Goal: Task Accomplishment & Management: Complete application form

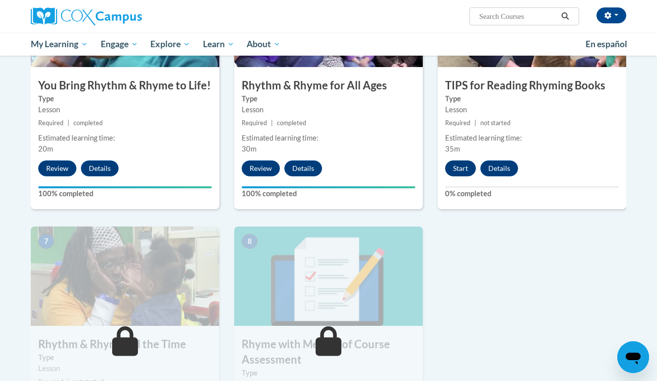
click at [454, 172] on button "Start" at bounding box center [460, 168] width 31 height 16
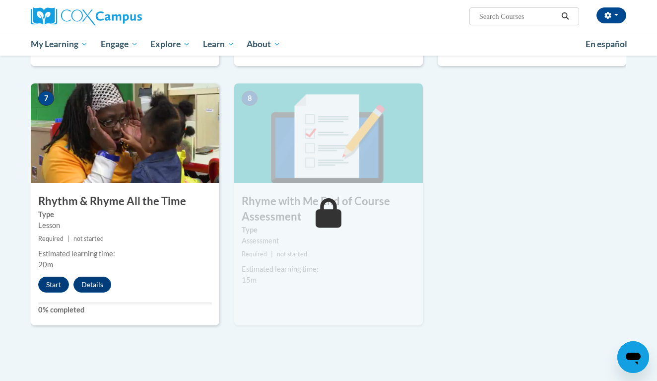
scroll to position [712, 0]
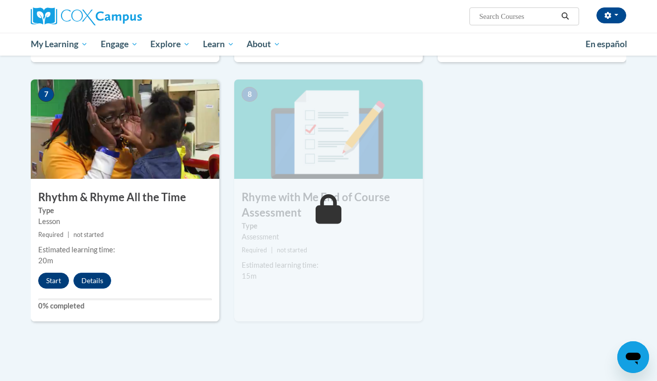
click at [51, 277] on button "Start" at bounding box center [53, 281] width 31 height 16
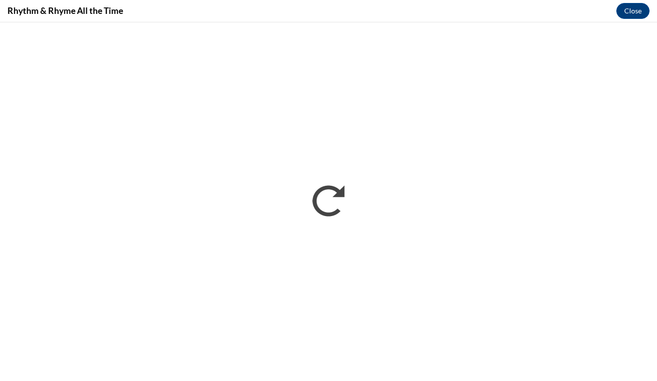
scroll to position [0, 0]
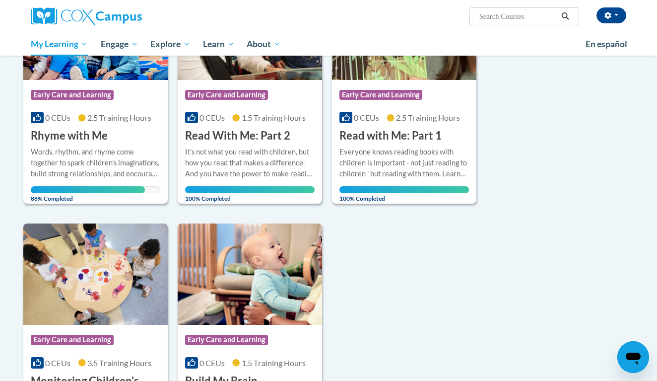
scroll to position [199, 0]
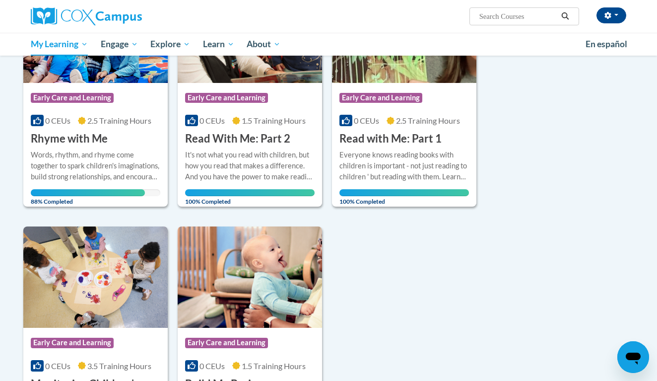
click at [153, 95] on div "Course Category: Early Care and Learning" at bounding box center [96, 99] width 130 height 22
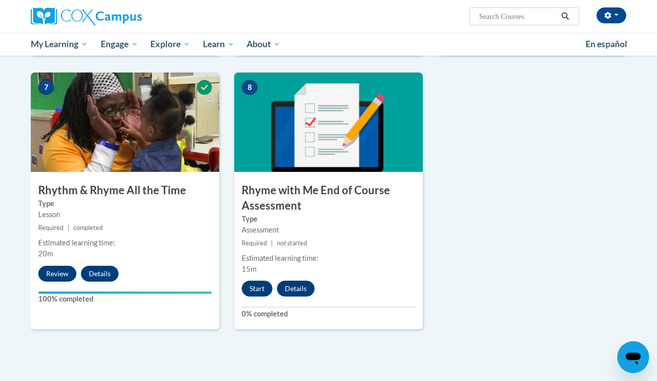
scroll to position [722, 0]
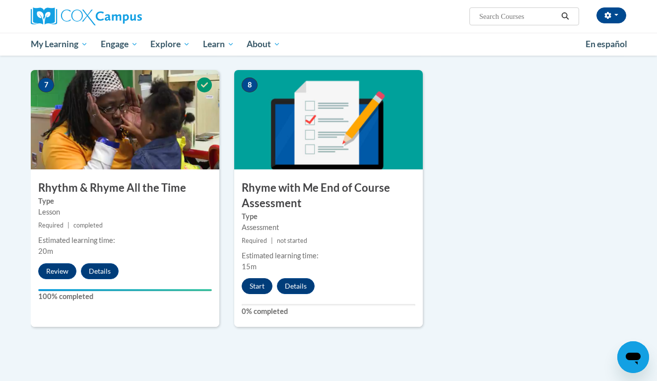
click at [260, 282] on button "Start" at bounding box center [257, 286] width 31 height 16
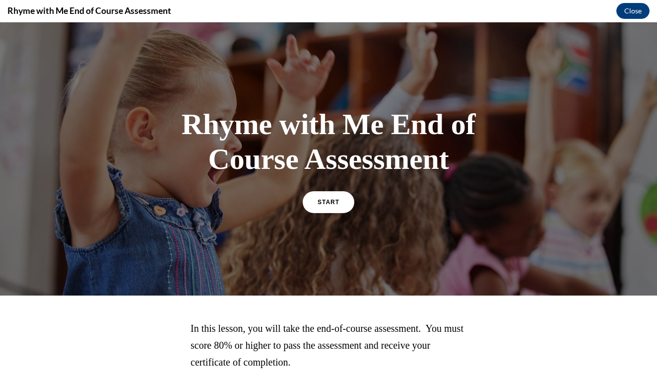
scroll to position [0, 0]
click at [336, 192] on link "START" at bounding box center [328, 201] width 54 height 23
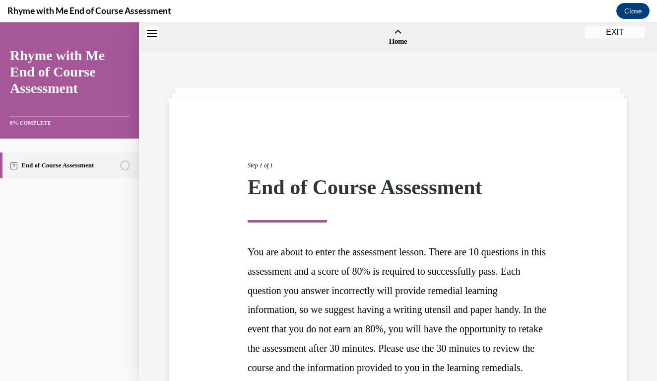
scroll to position [31, 0]
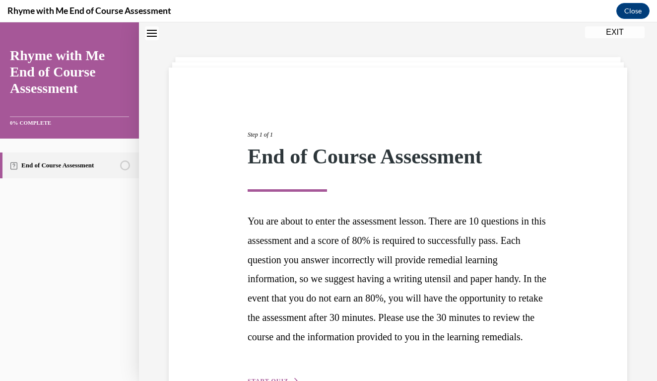
click at [536, 175] on h1 "End of Course Assessment" at bounding box center [398, 161] width 301 height 31
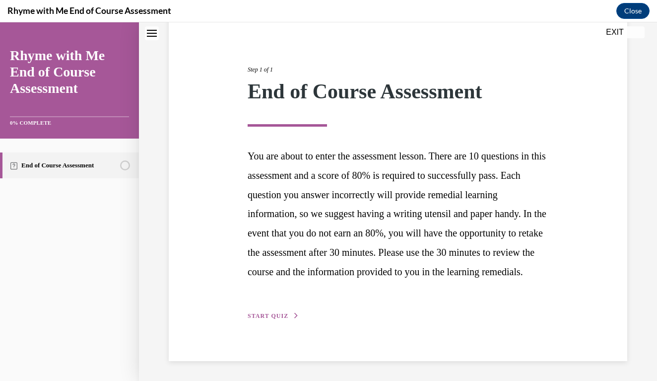
click at [267, 319] on span "START QUIZ" at bounding box center [268, 315] width 41 height 7
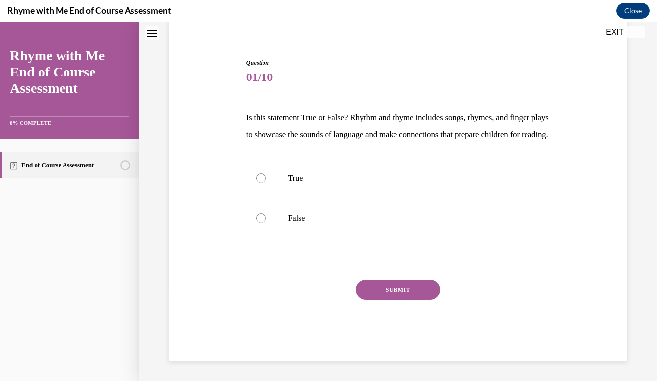
scroll to position [78, 0]
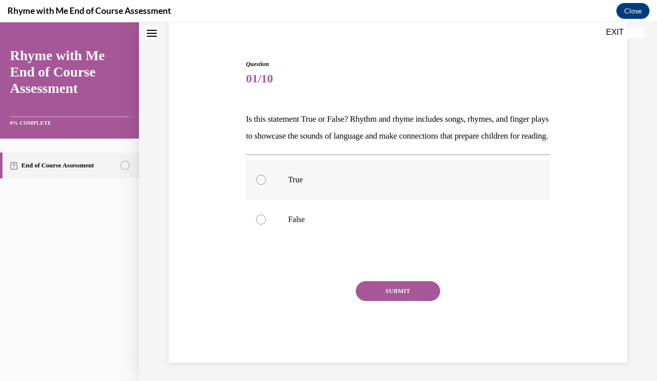
click at [264, 185] on div at bounding box center [261, 180] width 10 height 10
click at [264, 185] on input "True" at bounding box center [261, 180] width 10 height 10
radio input "true"
click at [368, 301] on button "SUBMIT" at bounding box center [398, 291] width 84 height 20
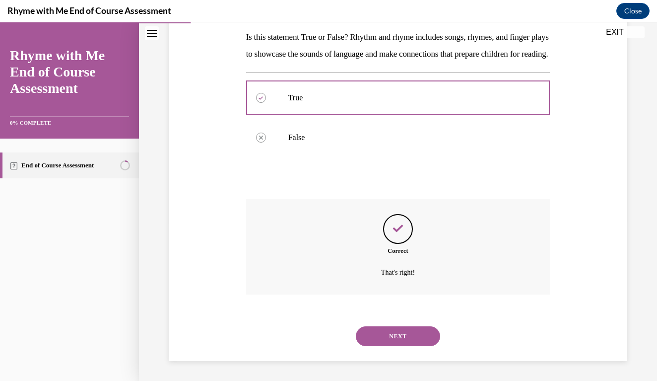
scroll to position [165, 0]
click at [388, 337] on button "NEXT" at bounding box center [398, 336] width 84 height 20
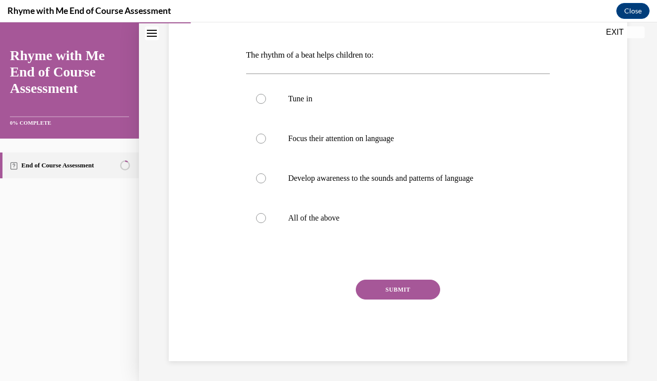
scroll to position [130, 0]
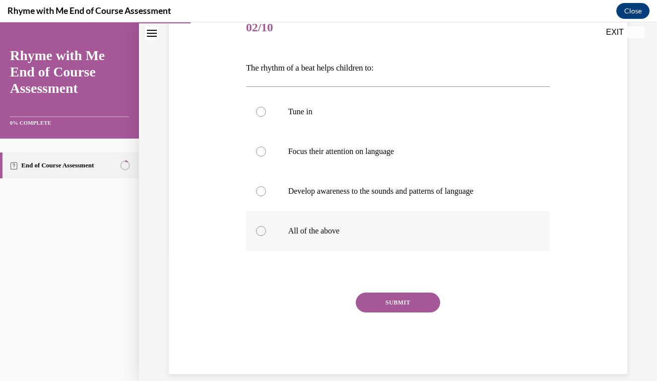
click at [271, 245] on label "All of the above" at bounding box center [398, 231] width 304 height 40
click at [266, 236] on input "All of the above" at bounding box center [261, 231] width 10 height 10
radio input "true"
click at [405, 321] on div "SUBMIT" at bounding box center [398, 317] width 304 height 50
click at [266, 245] on label "All of the above" at bounding box center [398, 231] width 304 height 40
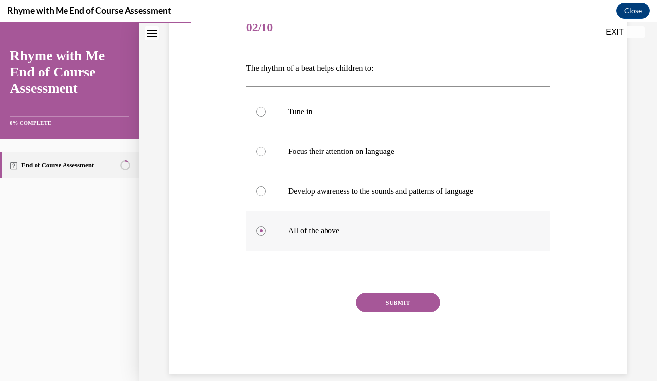
click at [266, 236] on input "All of the above" at bounding box center [261, 231] width 10 height 10
click at [399, 312] on button "SUBMIT" at bounding box center [398, 302] width 84 height 20
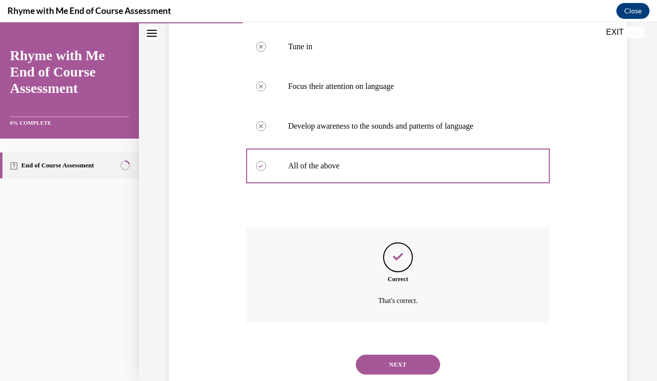
scroll to position [210, 0]
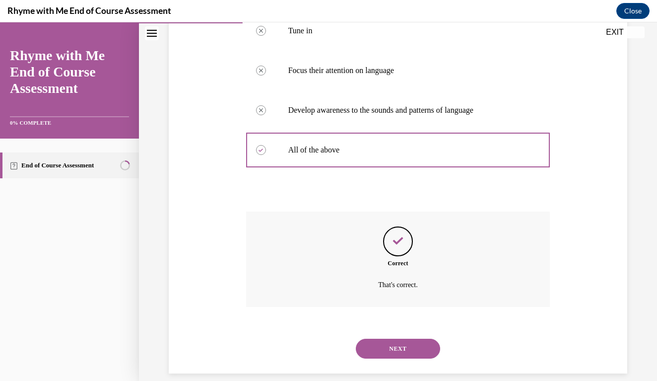
click at [389, 339] on button "NEXT" at bounding box center [398, 349] width 84 height 20
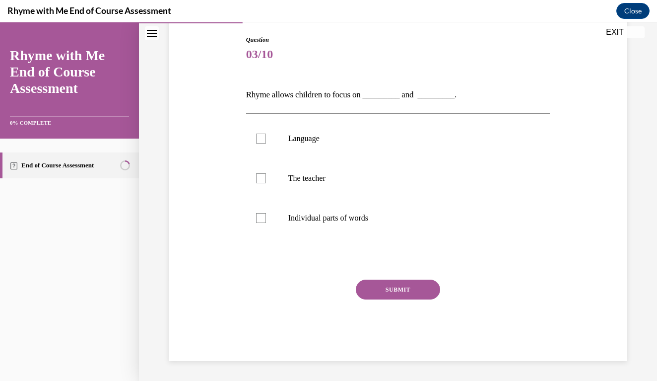
scroll to position [90, 0]
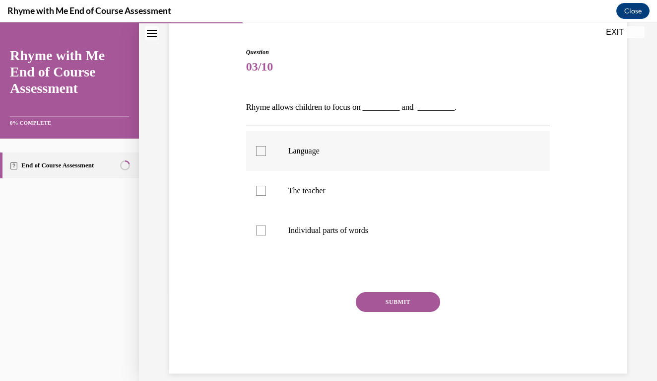
click at [270, 160] on label "Language" at bounding box center [398, 151] width 304 height 40
click at [266, 156] on input "Language" at bounding box center [261, 151] width 10 height 10
checkbox input "true"
click at [262, 225] on label "Individual parts of words" at bounding box center [398, 230] width 304 height 40
click at [262, 225] on input "Individual parts of words" at bounding box center [261, 230] width 10 height 10
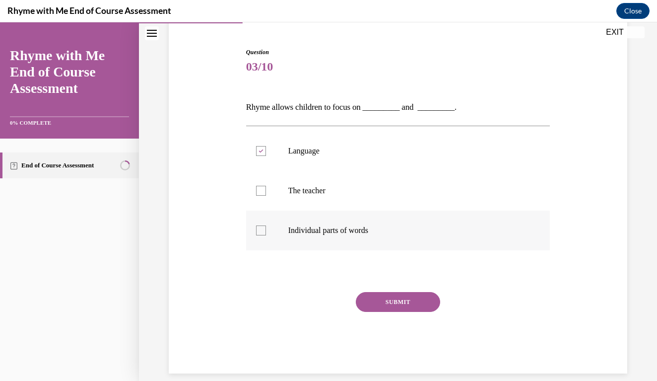
checkbox input "true"
click at [388, 299] on button "SUBMIT" at bounding box center [398, 302] width 84 height 20
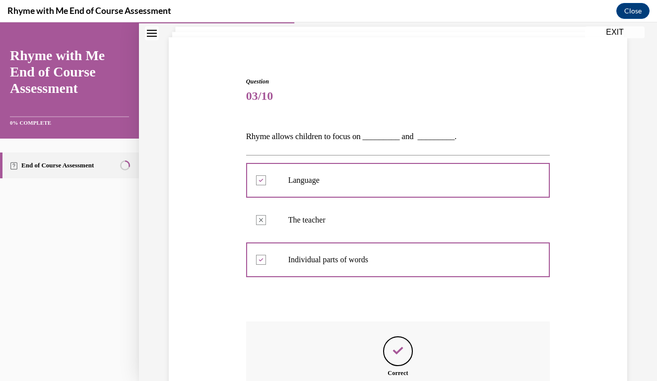
scroll to position [171, 0]
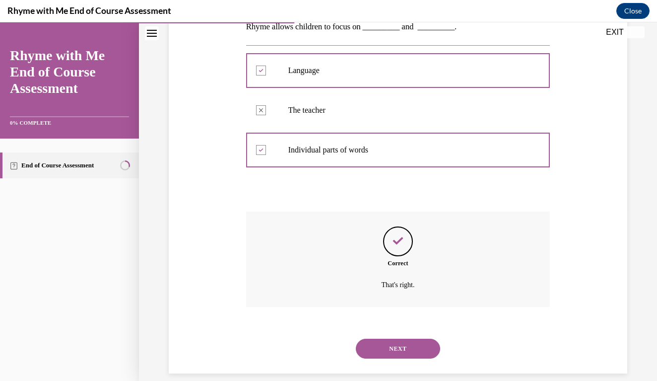
click at [399, 339] on button "NEXT" at bounding box center [398, 349] width 84 height 20
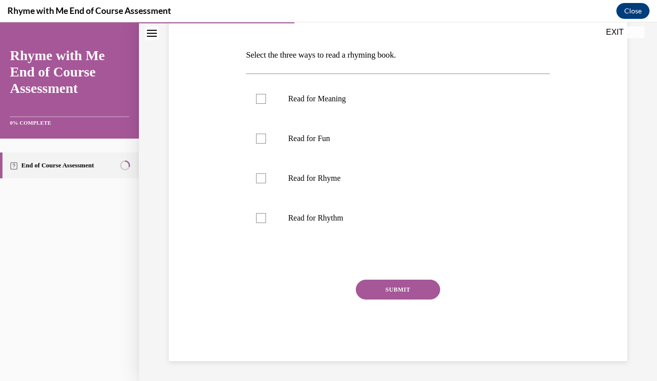
scroll to position [111, 0]
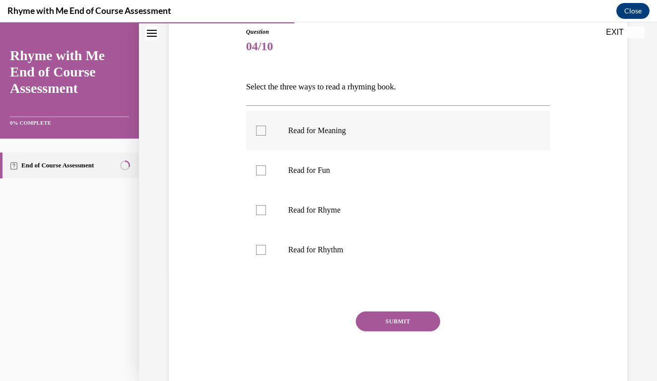
click at [263, 134] on div at bounding box center [261, 131] width 10 height 10
click at [263, 134] on input "Read for Meaning" at bounding box center [261, 131] width 10 height 10
checkbox input "true"
click at [267, 170] on label "Read for Fun" at bounding box center [398, 170] width 304 height 40
click at [266, 170] on input "Read for Fun" at bounding box center [261, 170] width 10 height 10
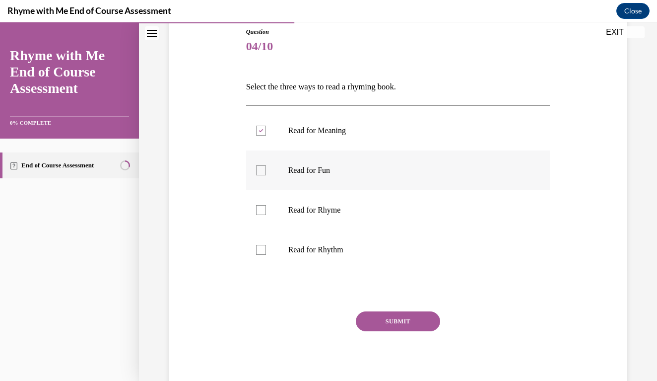
checkbox input "true"
click at [264, 199] on label "Read for Rhyme" at bounding box center [398, 210] width 304 height 40
click at [264, 205] on input "Read for Rhyme" at bounding box center [261, 210] width 10 height 10
checkbox input "true"
click at [389, 318] on button "SUBMIT" at bounding box center [398, 321] width 84 height 20
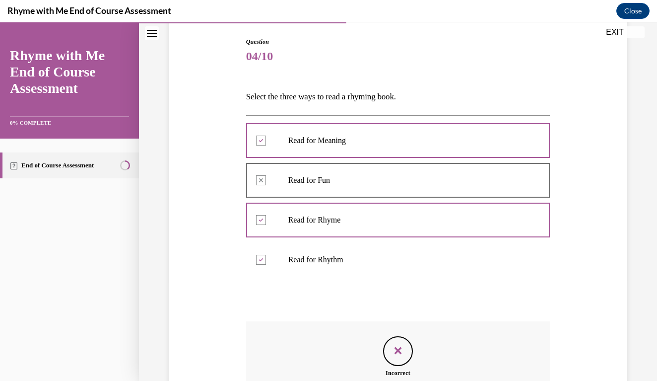
scroll to position [222, 0]
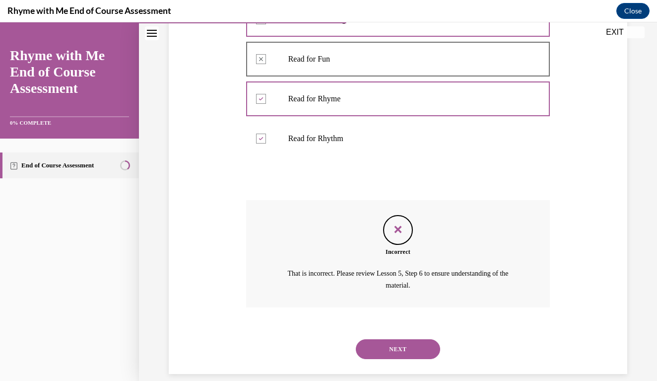
click at [403, 344] on button "NEXT" at bounding box center [398, 349] width 84 height 20
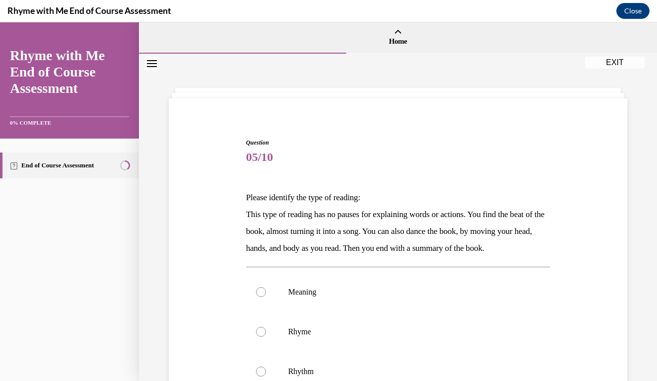
click at [591, 276] on div "Question 05/10 Please identify the type of reading: This type of reading has no…" at bounding box center [398, 311] width 464 height 406
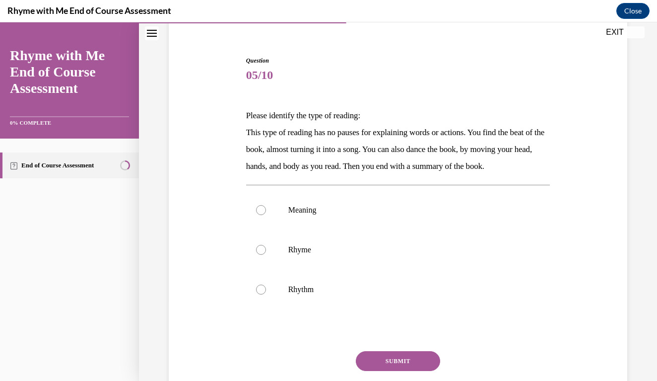
scroll to position [116, 0]
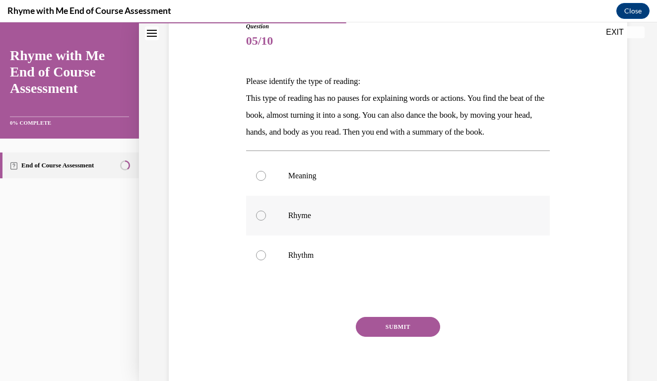
click at [265, 216] on div at bounding box center [261, 215] width 10 height 10
click at [265, 216] on input "Rhyme" at bounding box center [261, 215] width 10 height 10
radio input "true"
click at [411, 324] on button "SUBMIT" at bounding box center [398, 327] width 84 height 20
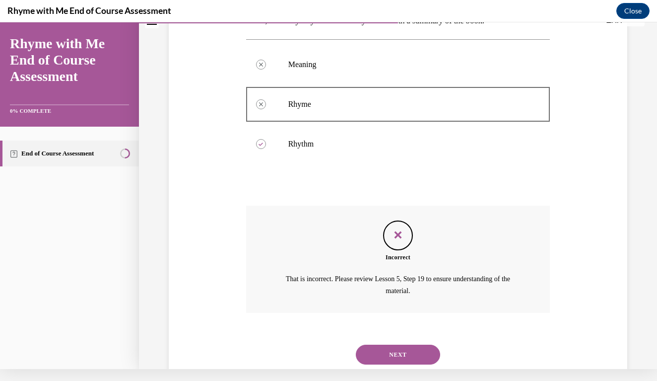
scroll to position [233, 0]
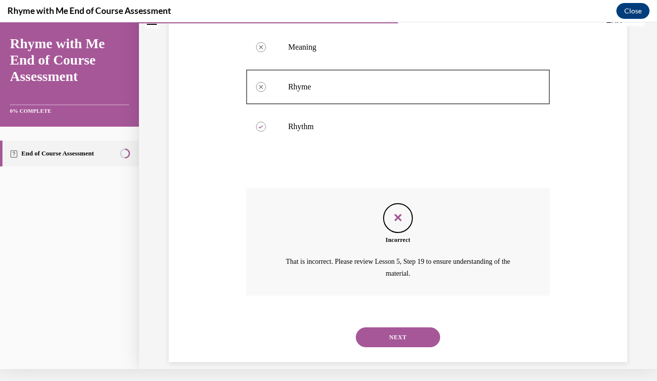
click at [409, 327] on button "NEXT" at bounding box center [398, 337] width 84 height 20
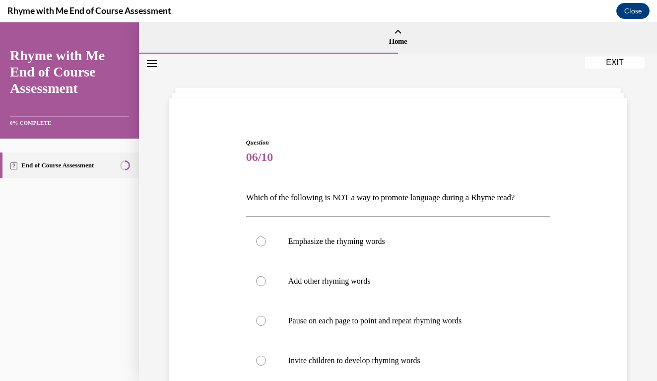
click at [628, 236] on div "Question 06/10 Which of the following is NOT a way to promote language during a…" at bounding box center [398, 325] width 464 height 435
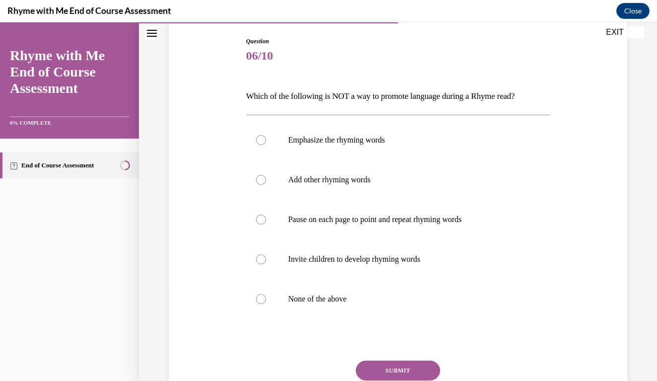
scroll to position [102, 0]
click at [256, 299] on div at bounding box center [261, 298] width 10 height 10
click at [256, 299] on input "None of the above" at bounding box center [261, 298] width 10 height 10
radio input "true"
click at [407, 377] on button "SUBMIT" at bounding box center [398, 370] width 84 height 20
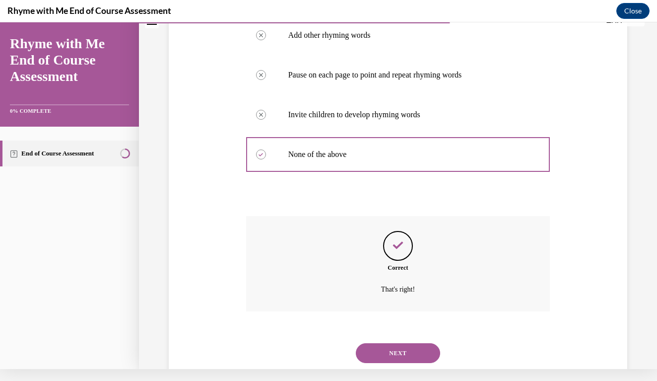
scroll to position [250, 0]
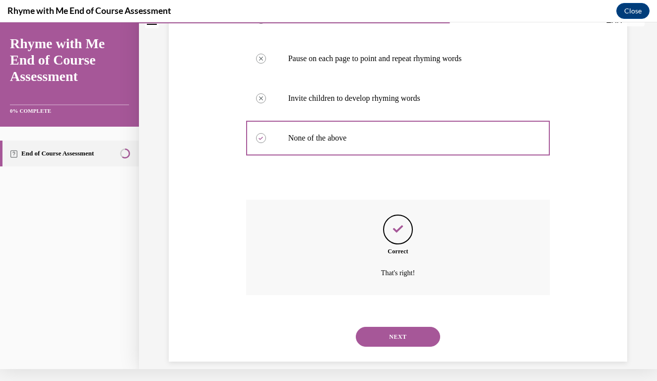
click at [407, 327] on button "NEXT" at bounding box center [398, 337] width 84 height 20
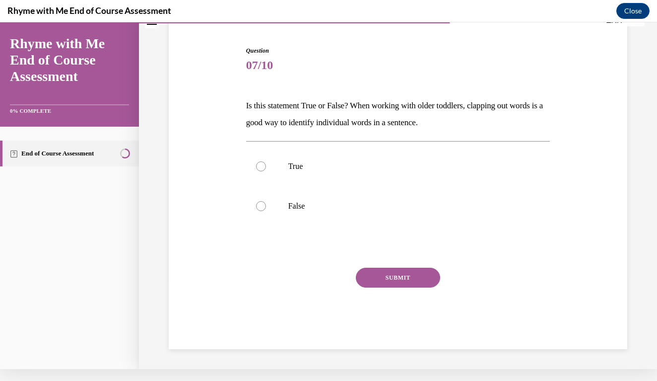
scroll to position [65, 0]
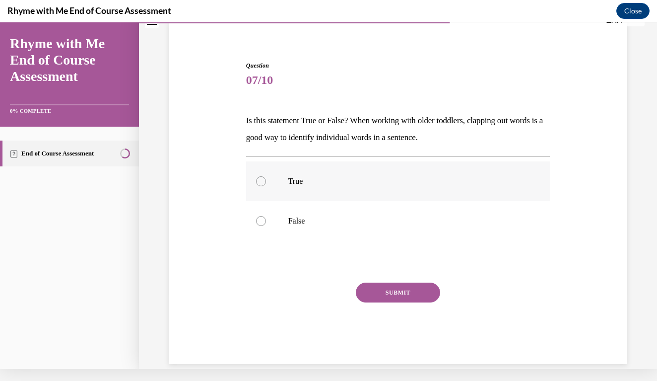
click at [256, 177] on label "True" at bounding box center [398, 181] width 304 height 40
click at [256, 177] on input "True" at bounding box center [261, 181] width 10 height 10
radio input "true"
click at [399, 289] on button "SUBMIT" at bounding box center [398, 292] width 84 height 20
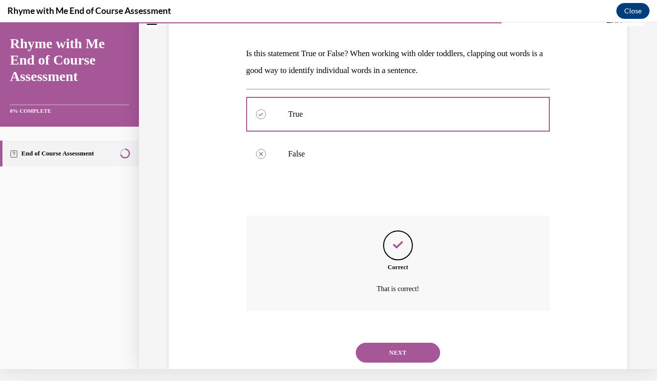
scroll to position [148, 0]
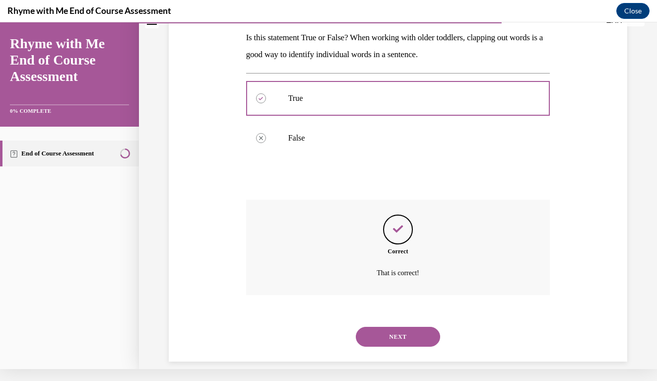
click at [399, 327] on button "NEXT" at bounding box center [398, 337] width 84 height 20
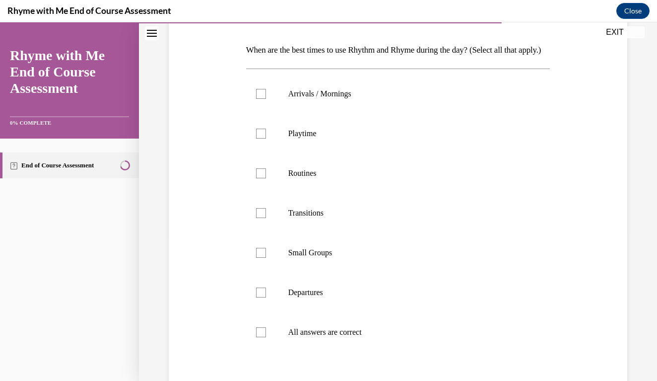
click at [576, 193] on div "Question 08/10 When are the best times to use Rhythm and Rhyme during the day? …" at bounding box center [398, 218] width 464 height 514
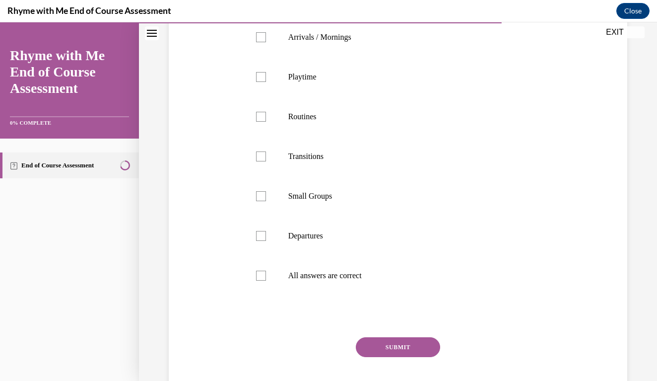
scroll to position [205, 0]
click at [262, 280] on div at bounding box center [261, 275] width 10 height 10
click at [262, 280] on input "All answers are correct" at bounding box center [261, 275] width 10 height 10
checkbox input "true"
click at [414, 356] on button "SUBMIT" at bounding box center [398, 347] width 84 height 20
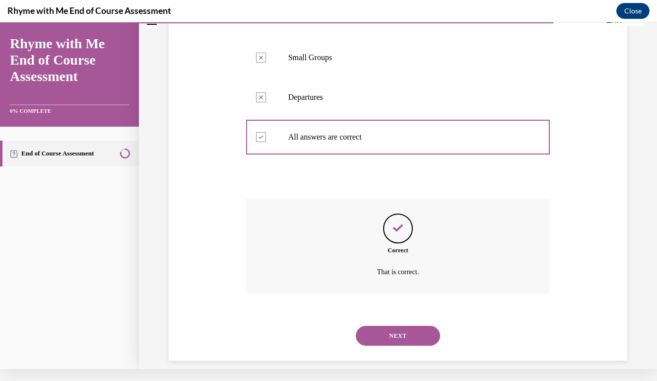
scroll to position [346, 0]
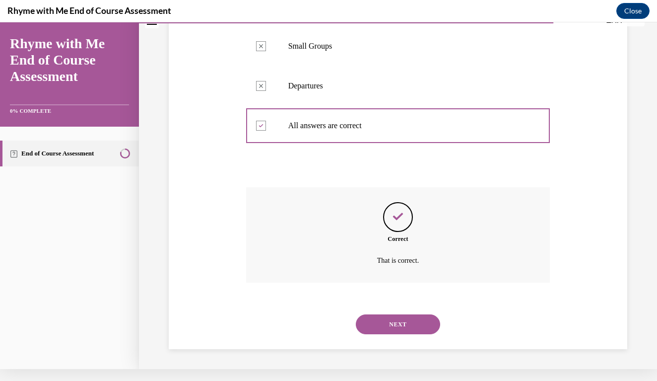
click at [414, 326] on button "NEXT" at bounding box center [398, 324] width 84 height 20
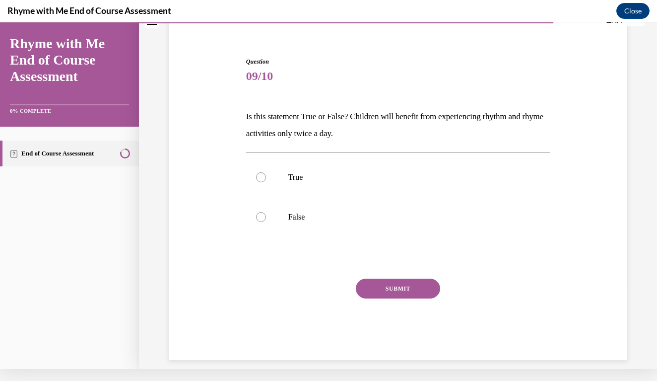
scroll to position [68, 0]
click at [262, 220] on div at bounding box center [261, 218] width 10 height 10
click at [262, 220] on input "False" at bounding box center [261, 218] width 10 height 10
radio input "true"
click at [408, 286] on button "SUBMIT" at bounding box center [398, 289] width 84 height 20
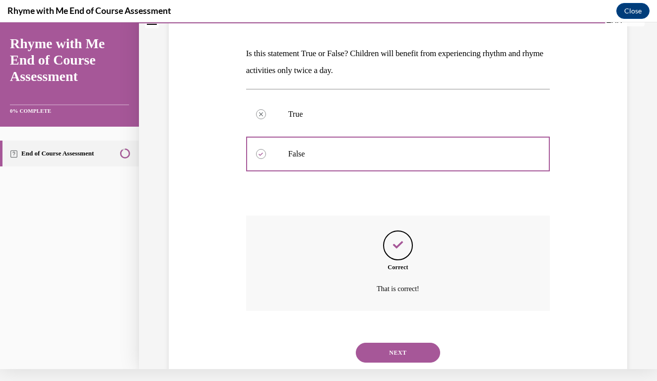
scroll to position [148, 0]
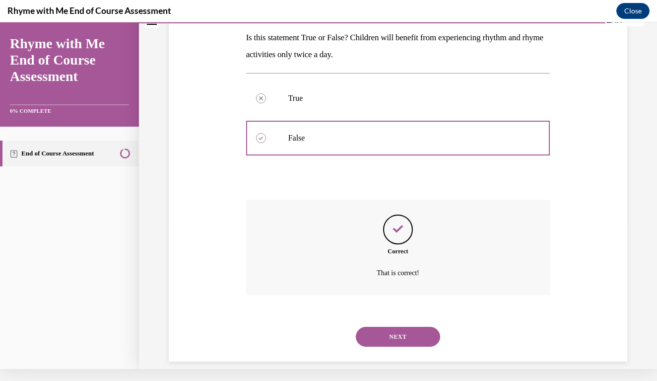
click at [396, 327] on button "NEXT" at bounding box center [398, 337] width 84 height 20
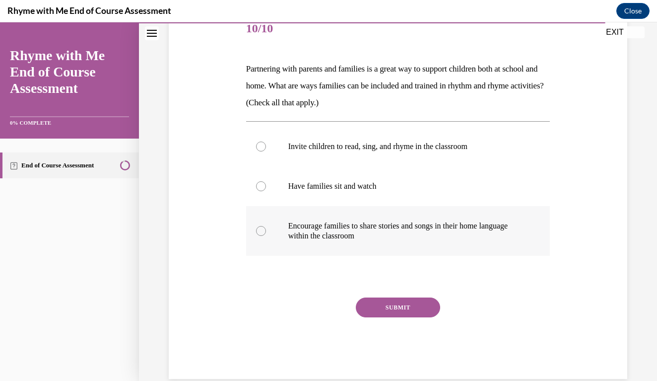
click at [266, 244] on label "Encourage families to share stories and songs in their home language within the…" at bounding box center [398, 231] width 304 height 50
click at [266, 236] on input "Encourage families to share stories and songs in their home language within the…" at bounding box center [261, 231] width 10 height 10
radio input "true"
click at [385, 326] on div "SUBMIT" at bounding box center [398, 322] width 304 height 50
click at [346, 247] on label "Encourage families to share stories and songs in their home language within the…" at bounding box center [398, 231] width 304 height 50
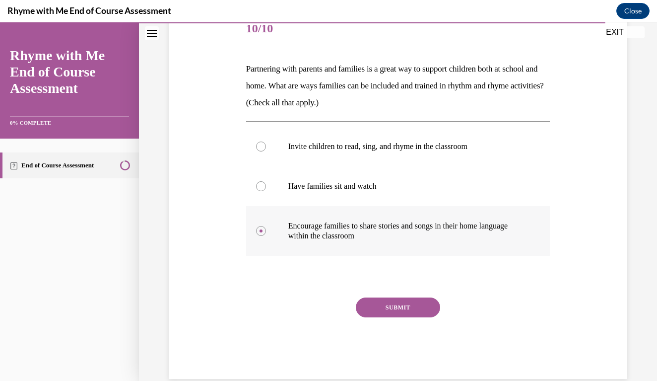
click at [266, 236] on input "Encourage families to share stories and songs in their home language within the…" at bounding box center [261, 231] width 10 height 10
click at [393, 322] on div "SUBMIT" at bounding box center [398, 322] width 304 height 50
click at [407, 303] on button "SUBMIT" at bounding box center [398, 307] width 84 height 20
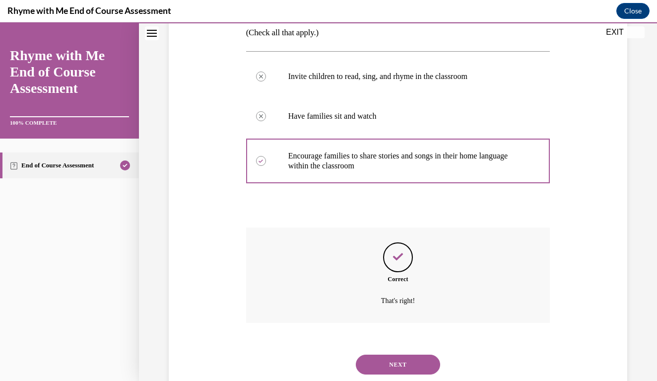
scroll to position [214, 0]
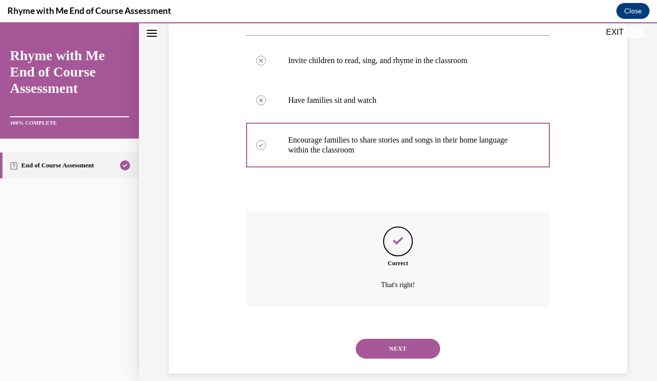
click at [401, 339] on button "NEXT" at bounding box center [398, 349] width 84 height 20
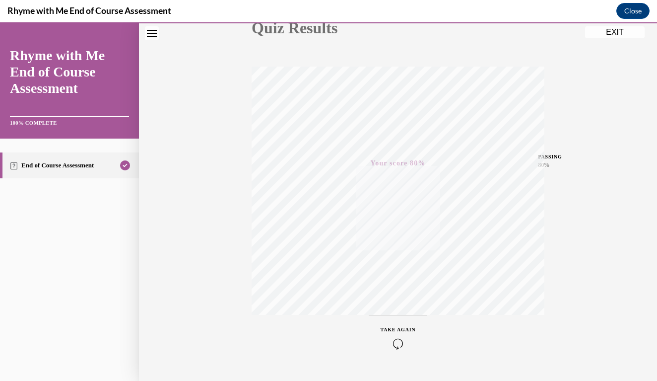
scroll to position [150, 0]
click at [610, 30] on button "EXIT" at bounding box center [615, 32] width 60 height 12
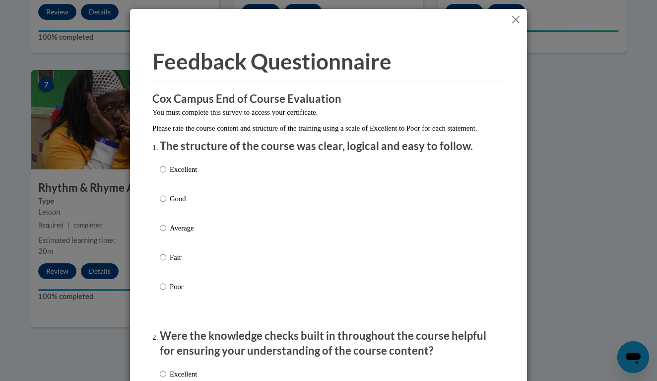
click at [160, 175] on input "Excellent" at bounding box center [163, 169] width 6 height 11
radio input "true"
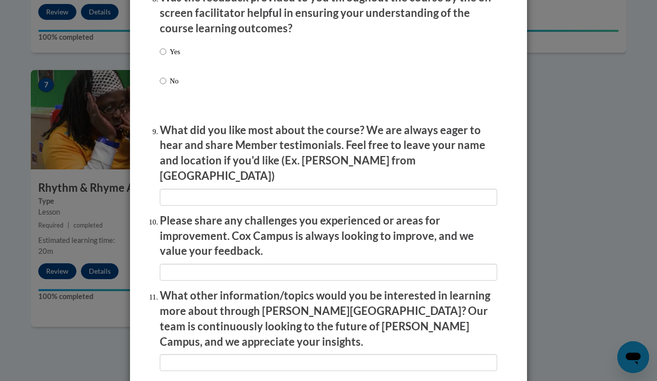
scroll to position [1670, 0]
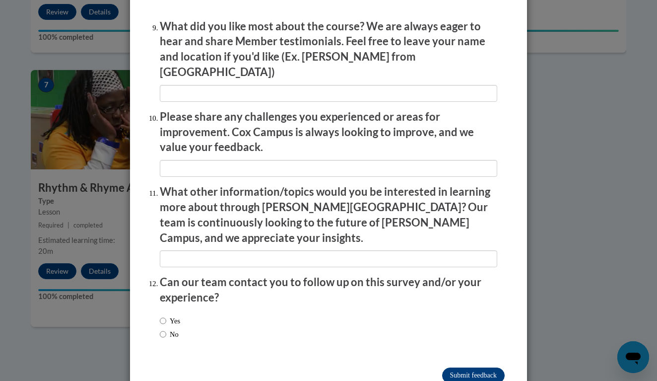
click at [468, 367] on input "Submit feedback" at bounding box center [473, 375] width 63 height 16
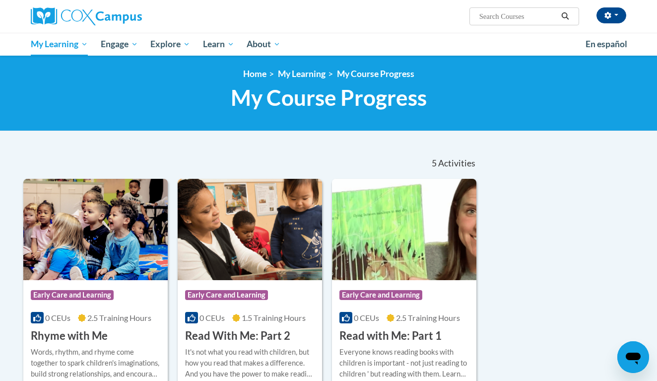
scroll to position [0, 0]
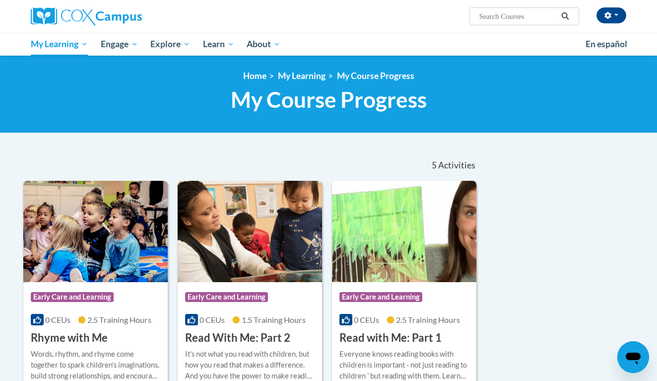
click at [511, 22] on input "Search..." at bounding box center [518, 16] width 79 height 12
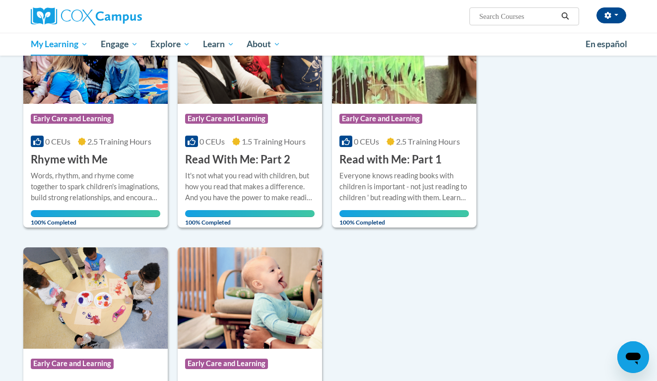
scroll to position [177, 0]
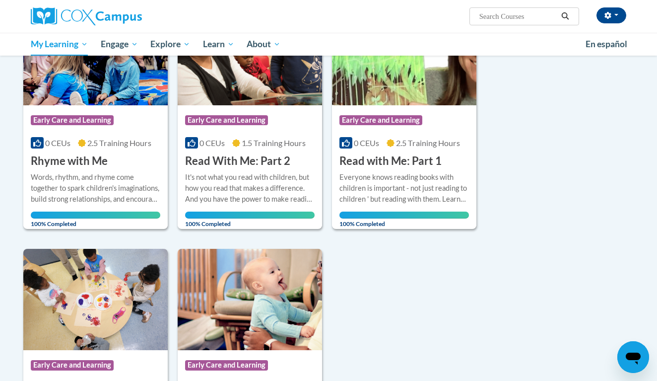
click at [144, 0] on div at bounding box center [125, 16] width 204 height 33
click at [574, 172] on div "Sort Date Enrolled Title (A-Z) «« « 1-5 » »» 5 Activities CEUs Course Category:…" at bounding box center [328, 239] width 625 height 533
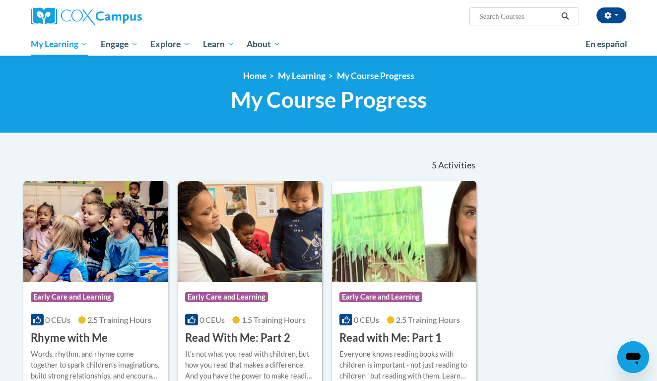
scroll to position [0, 0]
